Goal: Navigation & Orientation: Find specific page/section

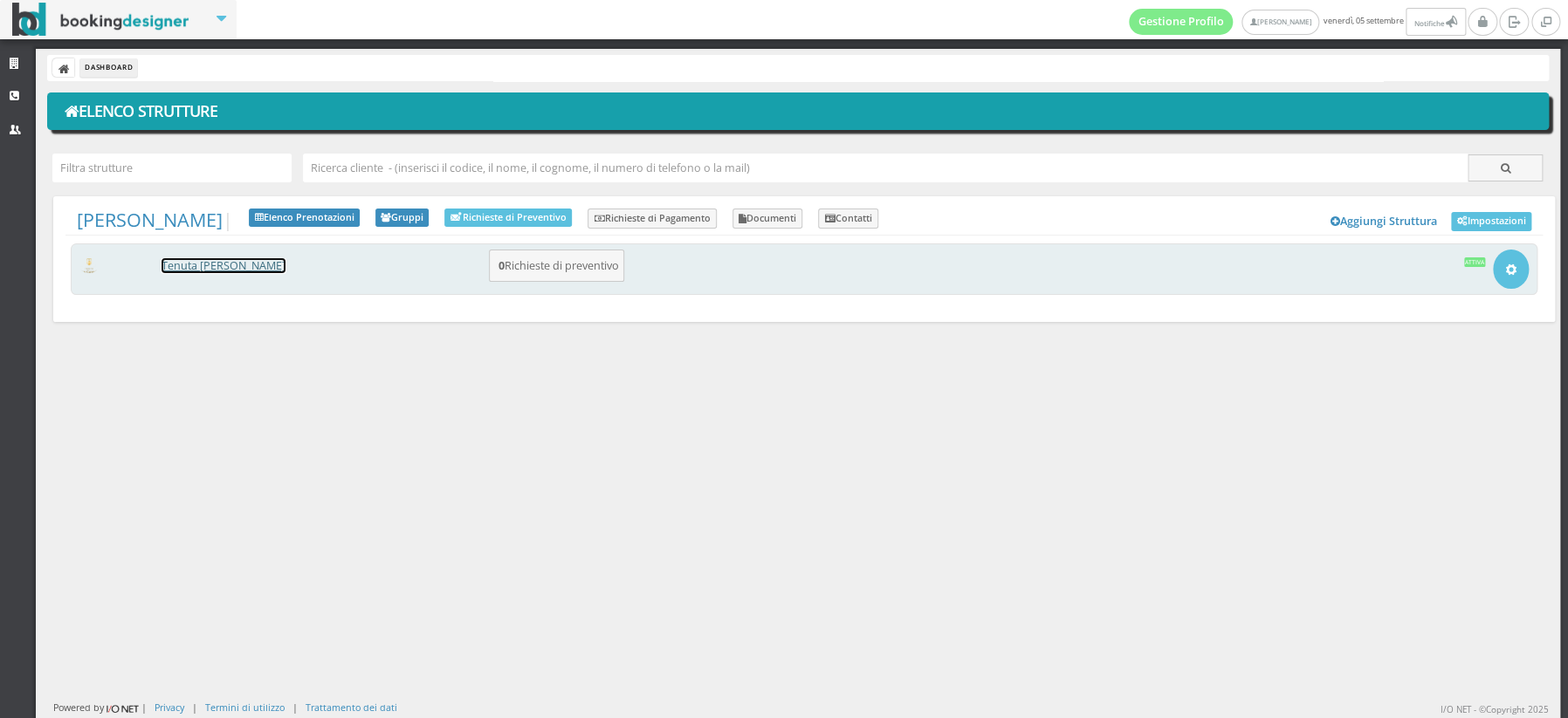
click at [207, 262] on link "[PERSON_NAME] [PERSON_NAME]" at bounding box center [223, 265] width 124 height 15
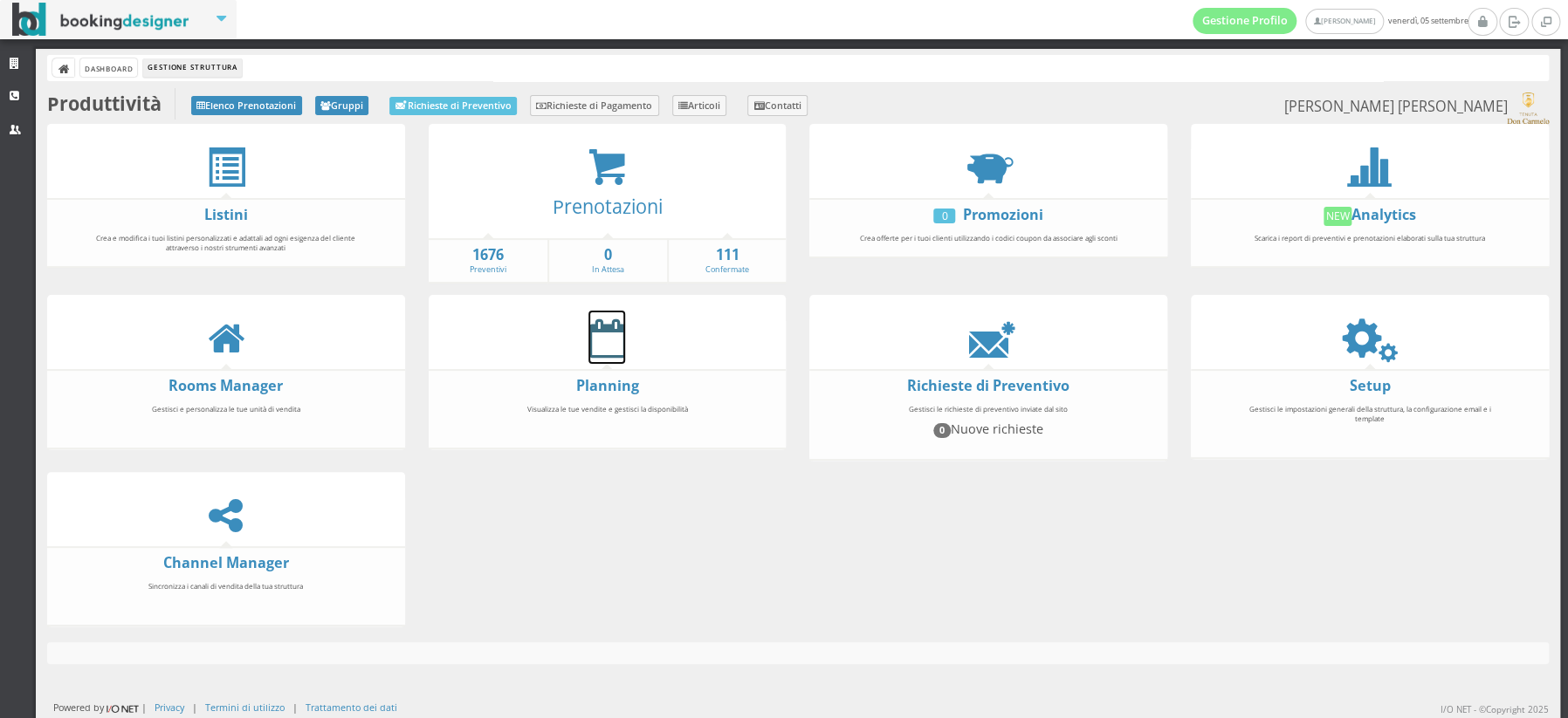
click at [600, 344] on icon at bounding box center [607, 338] width 36 height 39
